Goal: Information Seeking & Learning: Understand process/instructions

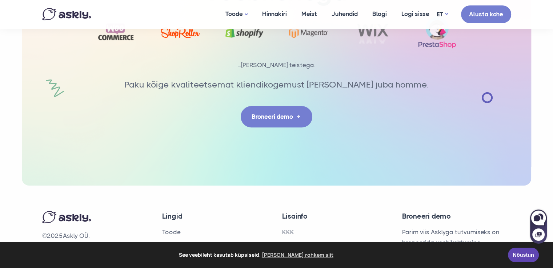
scroll to position [2427, 0]
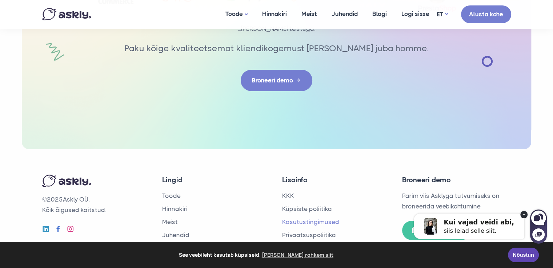
click at [304, 219] on link "Kasutustingimused" at bounding box center [310, 222] width 57 height 7
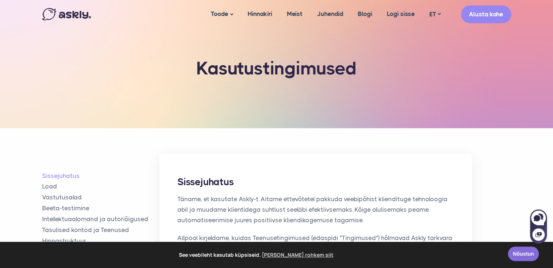
click at [516, 261] on link "Nõustun" at bounding box center [523, 254] width 31 height 15
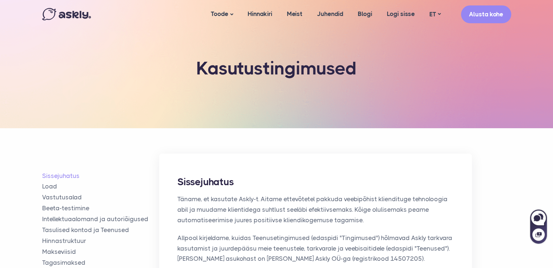
click at [419, 227] on div "Sissejuhatus Täname, et kasutate Askly-t. Aitame ettevõtetel pakkuda veebipõhis…" at bounding box center [315, 242] width 313 height 171
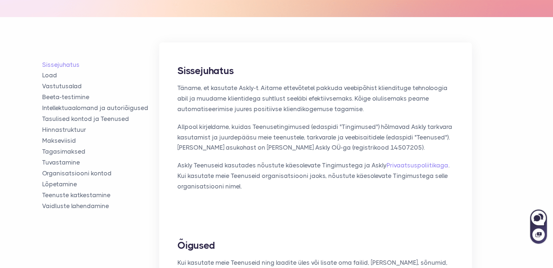
scroll to position [112, 0]
click at [408, 164] on link "Privaatsuspoliitikaga" at bounding box center [418, 164] width 62 height 7
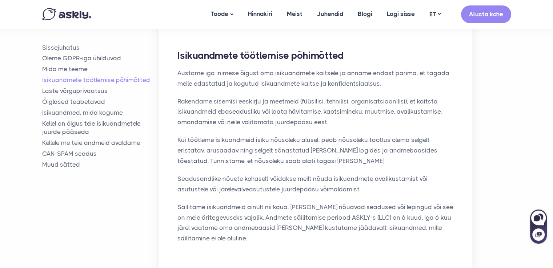
scroll to position [820, 0]
drag, startPoint x: 468, startPoint y: 131, endPoint x: 497, endPoint y: 143, distance: 31.1
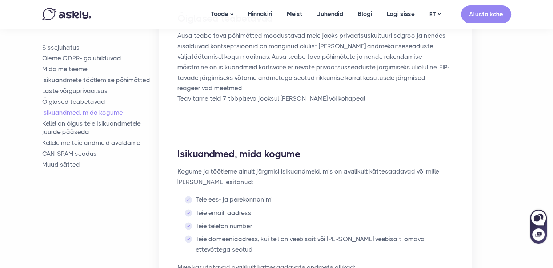
scroll to position [1172, 0]
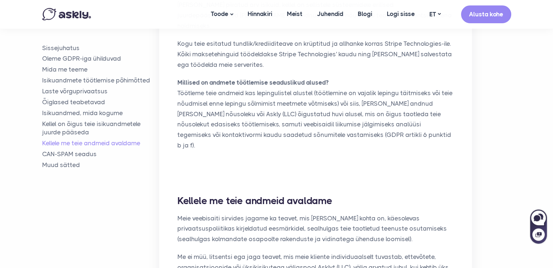
scroll to position [1736, 0]
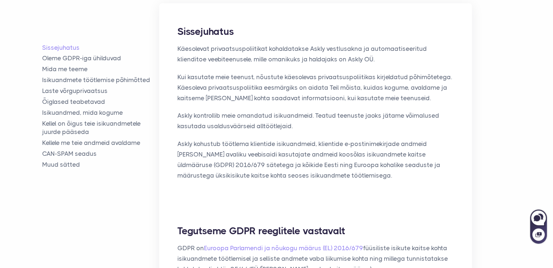
scroll to position [151, 0]
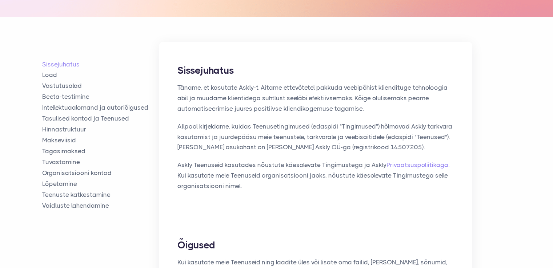
click at [346, 164] on p "Askly Teenuseid kasutades nõustute käesolevate Tingimustega ja Askly Privaatsus…" at bounding box center [315, 176] width 276 height 32
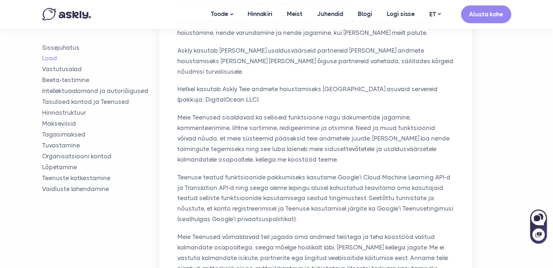
scroll to position [403, 0]
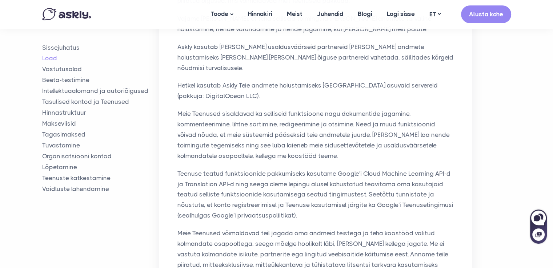
scroll to position [406, 0]
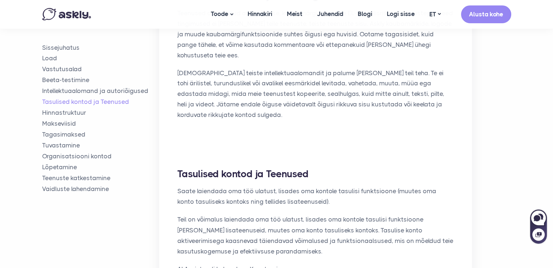
scroll to position [1161, 0]
